Goal: Task Accomplishment & Management: Use online tool/utility

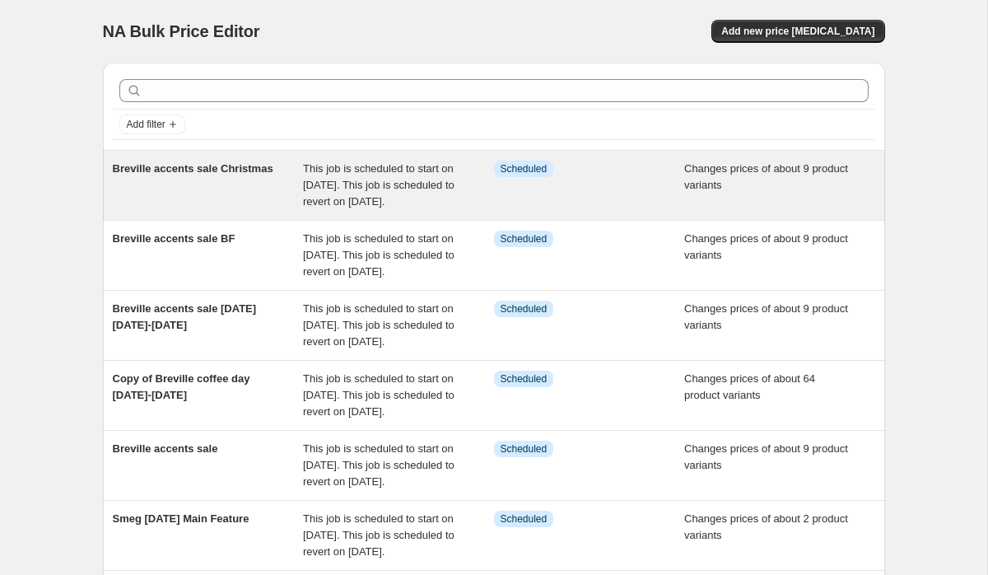
click at [221, 175] on div "Breville accents sale Christmas" at bounding box center [208, 185] width 191 height 49
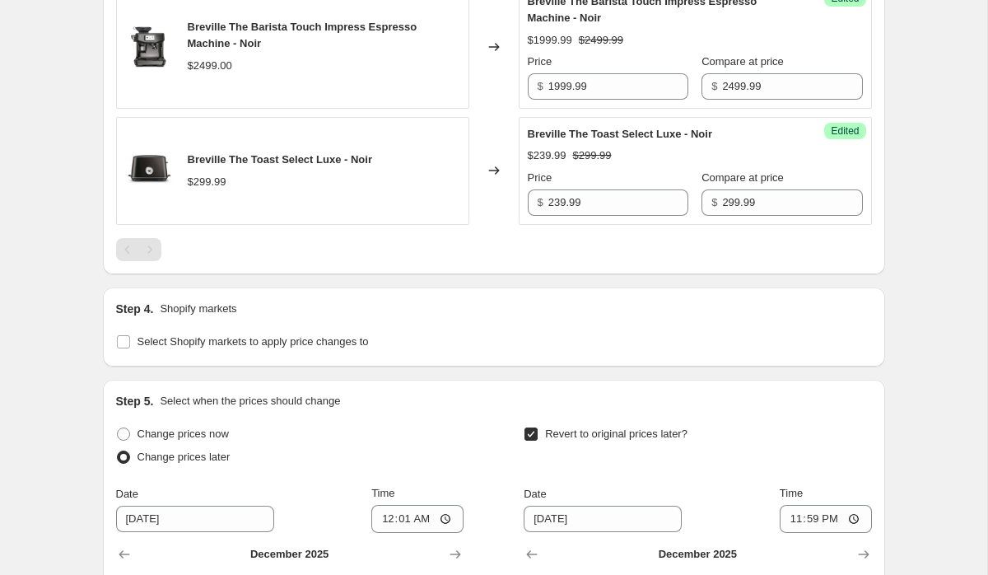
scroll to position [1120, 0]
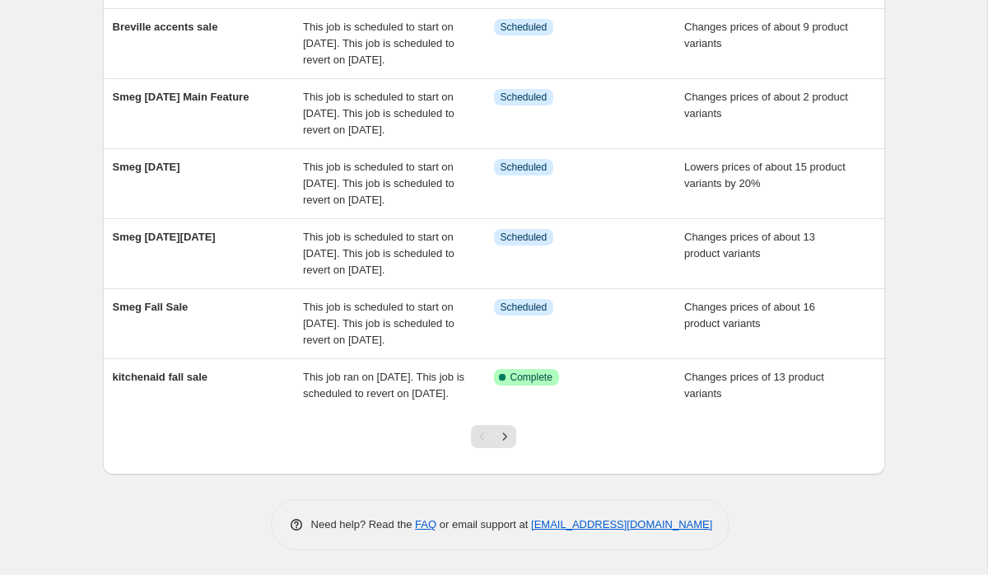
scroll to position [586, 0]
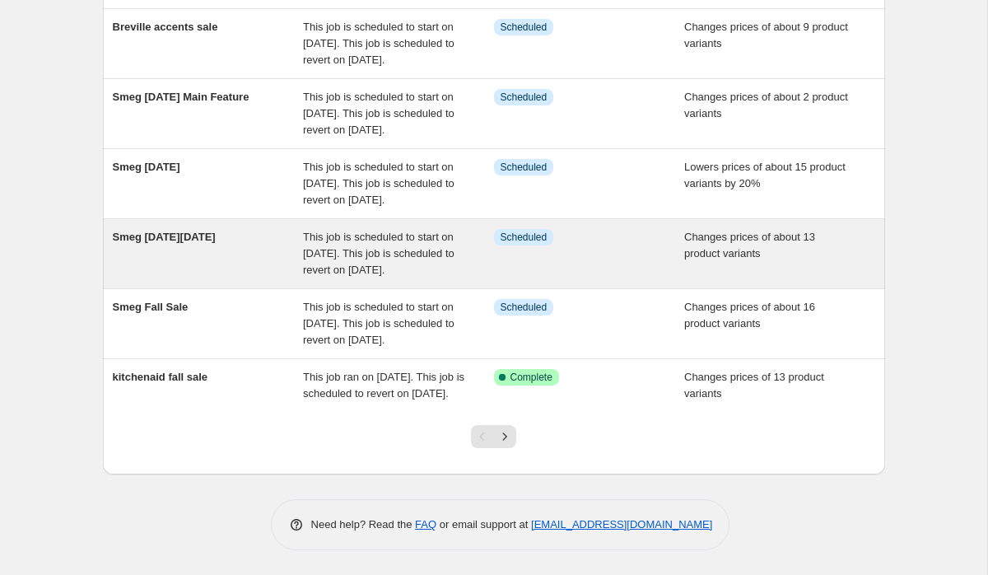
click at [190, 231] on span "Smeg Black Friday" at bounding box center [164, 237] width 103 height 12
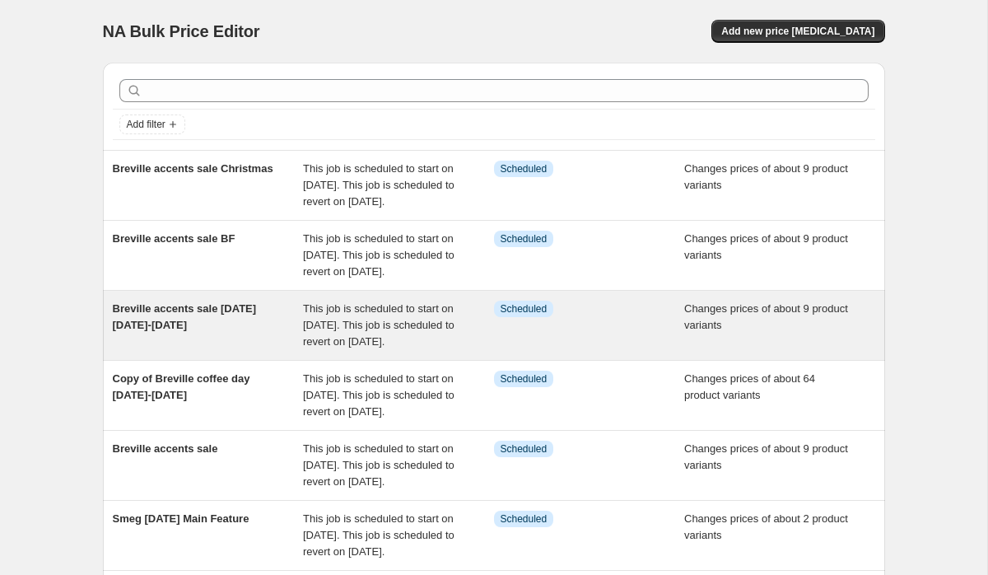
click at [225, 331] on span "Breville accents sale [DATE] [DATE]-[DATE]" at bounding box center [185, 316] width 144 height 29
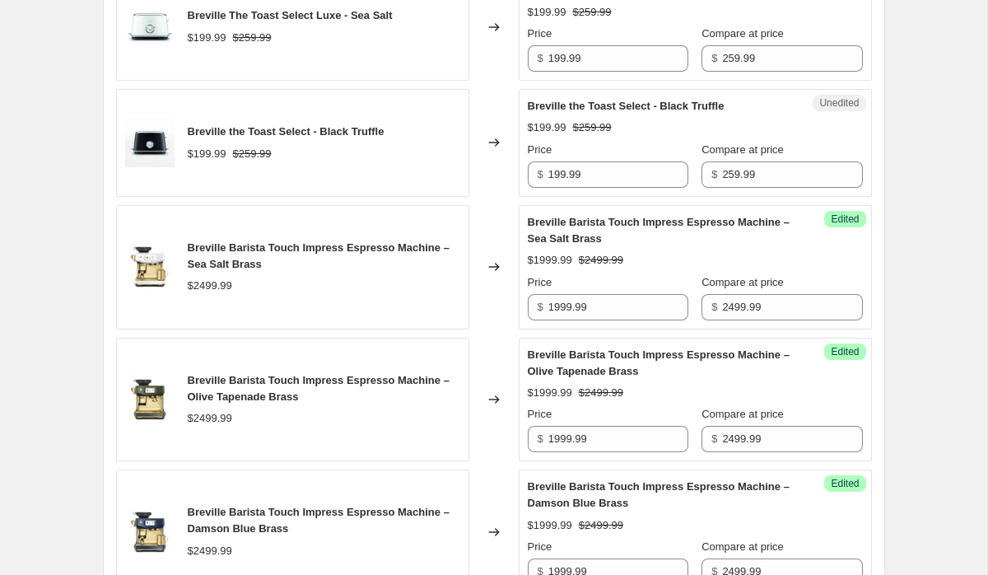
scroll to position [884, 0]
